Goal: Task Accomplishment & Management: Use online tool/utility

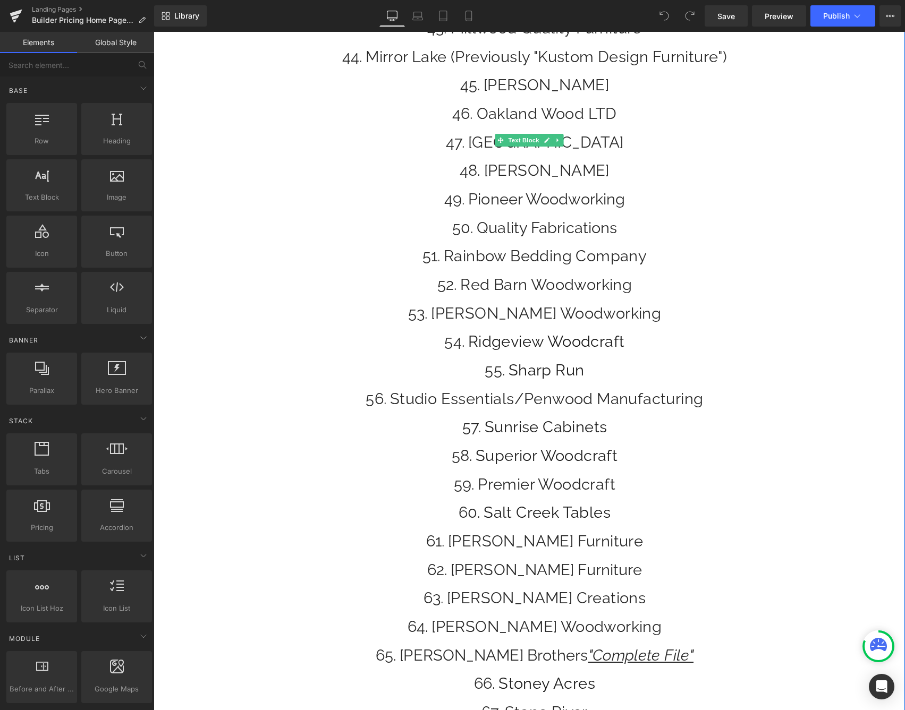
scroll to position [1554, 0]
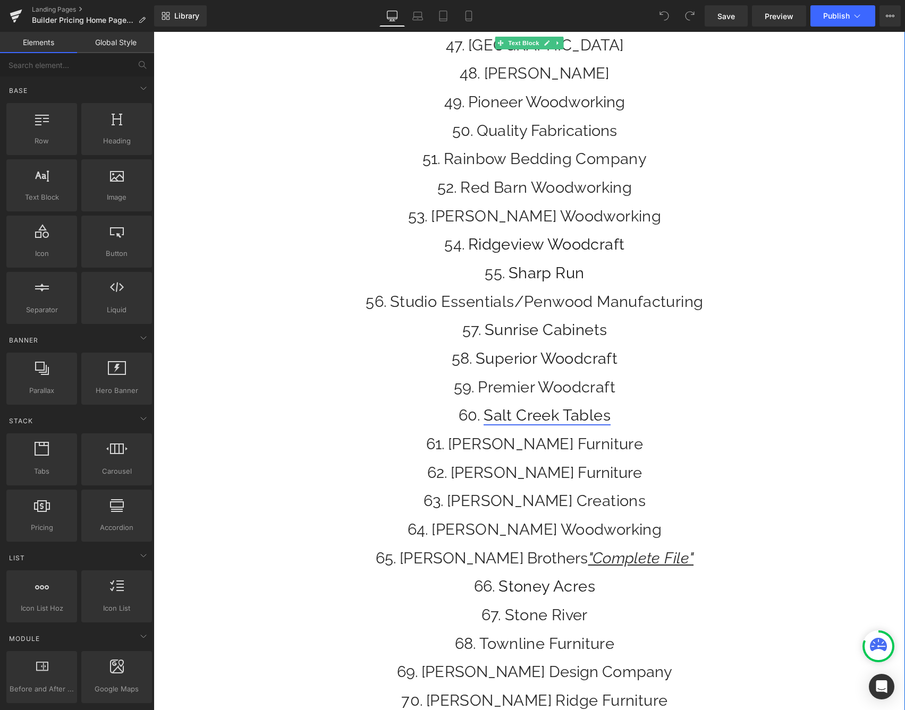
click at [522, 421] on link "Salt Creek Tables" at bounding box center [547, 415] width 127 height 18
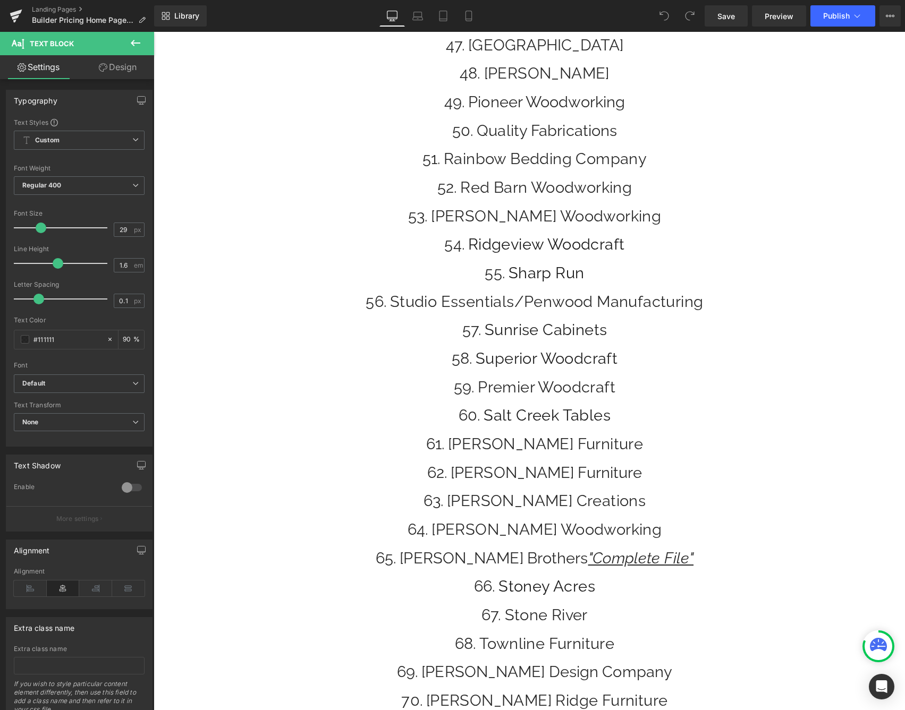
click at [137, 41] on icon at bounding box center [135, 43] width 13 height 13
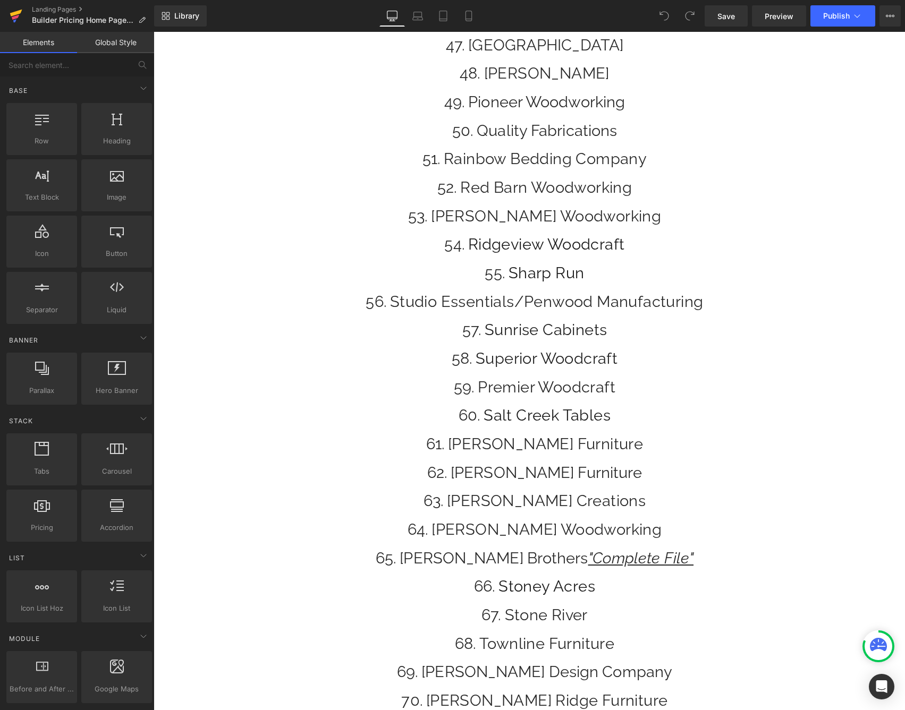
click at [11, 12] on icon at bounding box center [16, 16] width 13 height 27
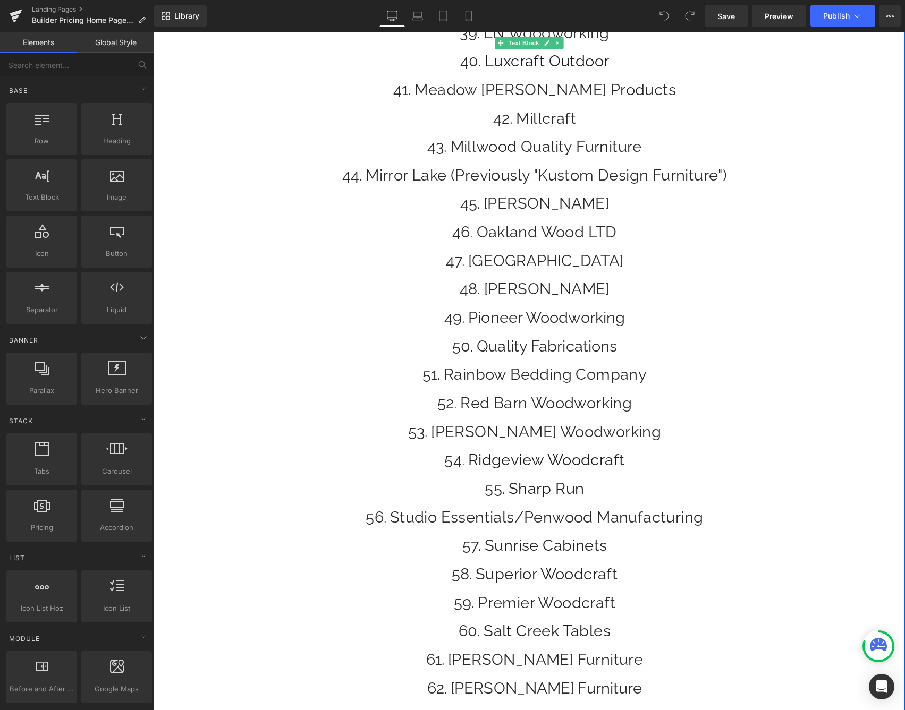
scroll to position [1371, 0]
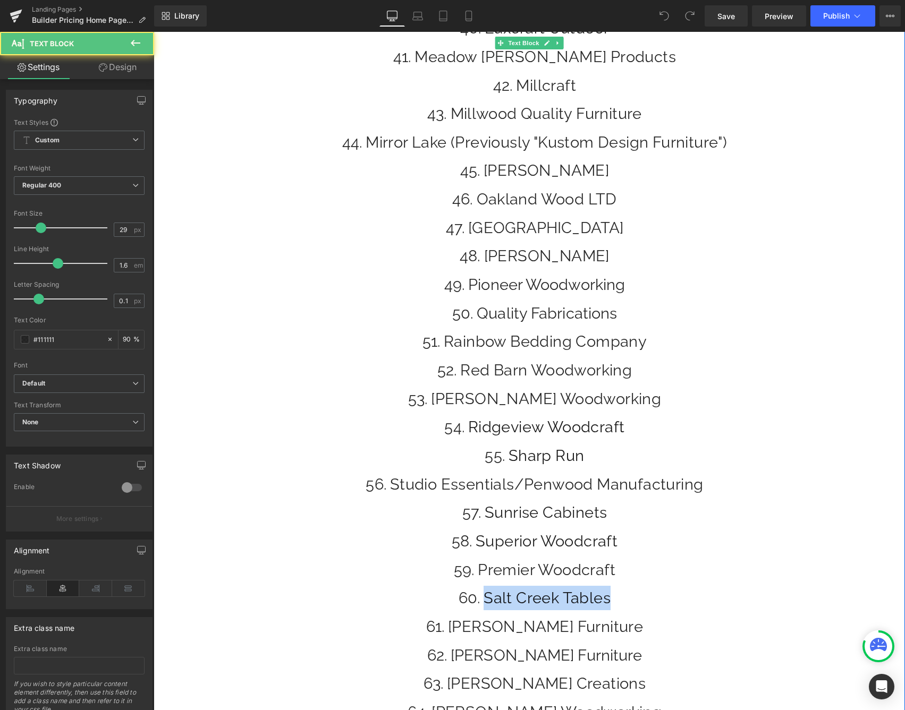
drag, startPoint x: 616, startPoint y: 597, endPoint x: 469, endPoint y: 601, distance: 147.2
click at [468, 603] on li "Salt Creek Tables" at bounding box center [534, 598] width 741 height 24
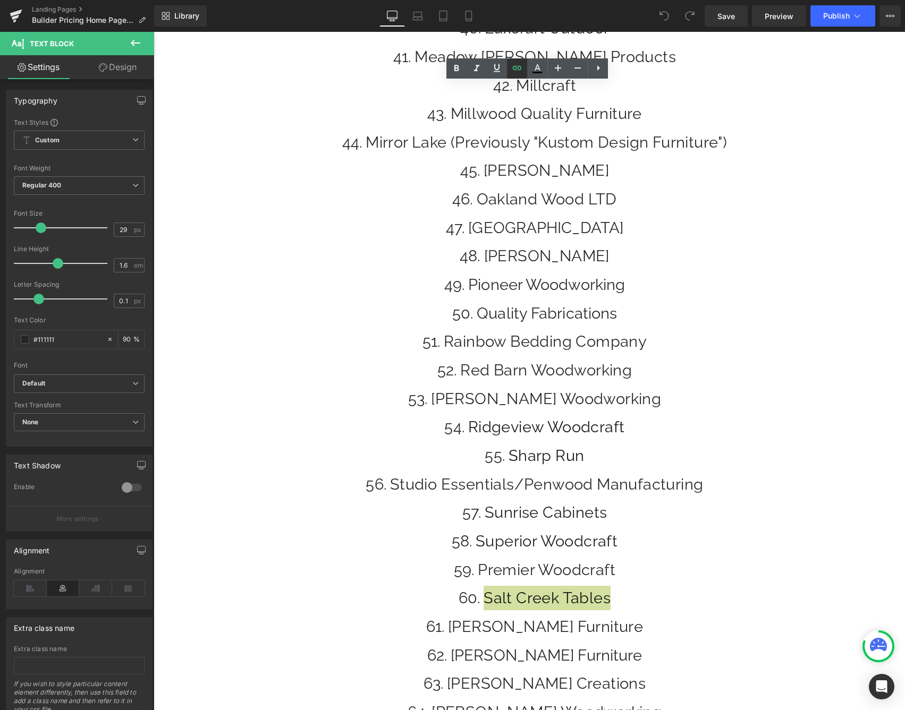
click at [516, 70] on icon at bounding box center [517, 68] width 9 height 4
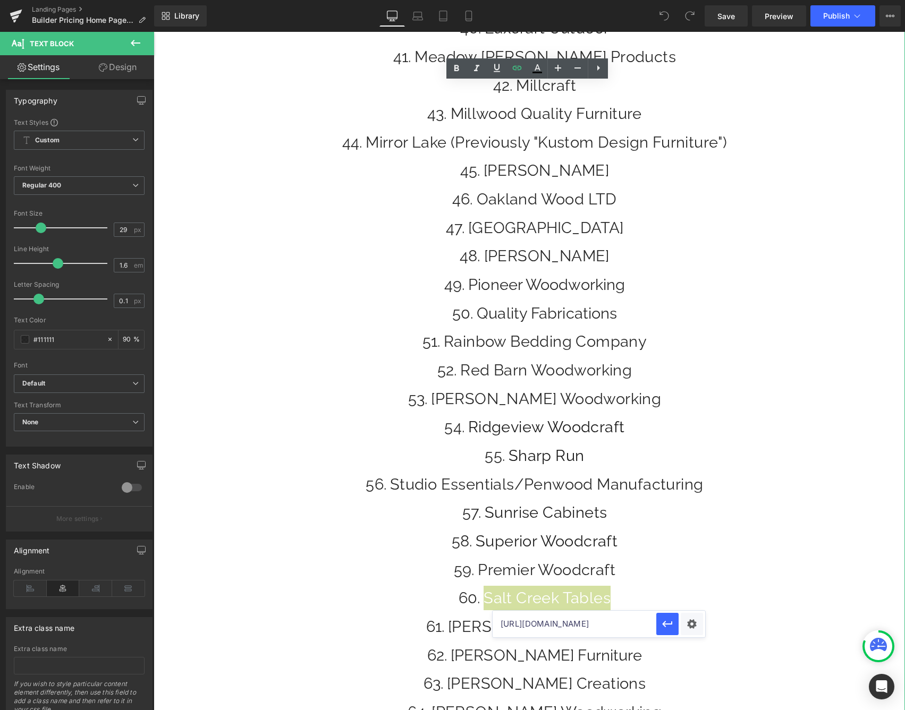
click at [605, 626] on input "https://cdn.shopify.com/s/files/1/0277/1763/2135/files/Salt_Creek_Tables_Pricel…" at bounding box center [575, 624] width 164 height 27
paste input "5596781"
type input "https://cdn.shopify.com/s/files/1/0277/1763/2135/files/Salt_Creek_Tables_Pricel…"
click at [676, 625] on button "button" at bounding box center [667, 624] width 22 height 22
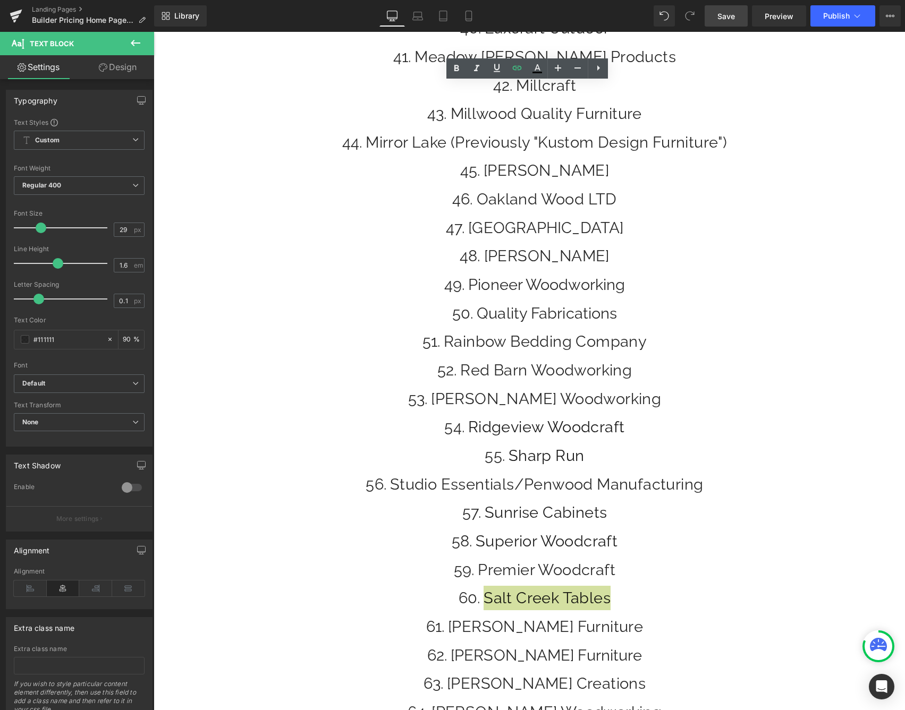
click at [728, 22] on link "Save" at bounding box center [726, 15] width 43 height 21
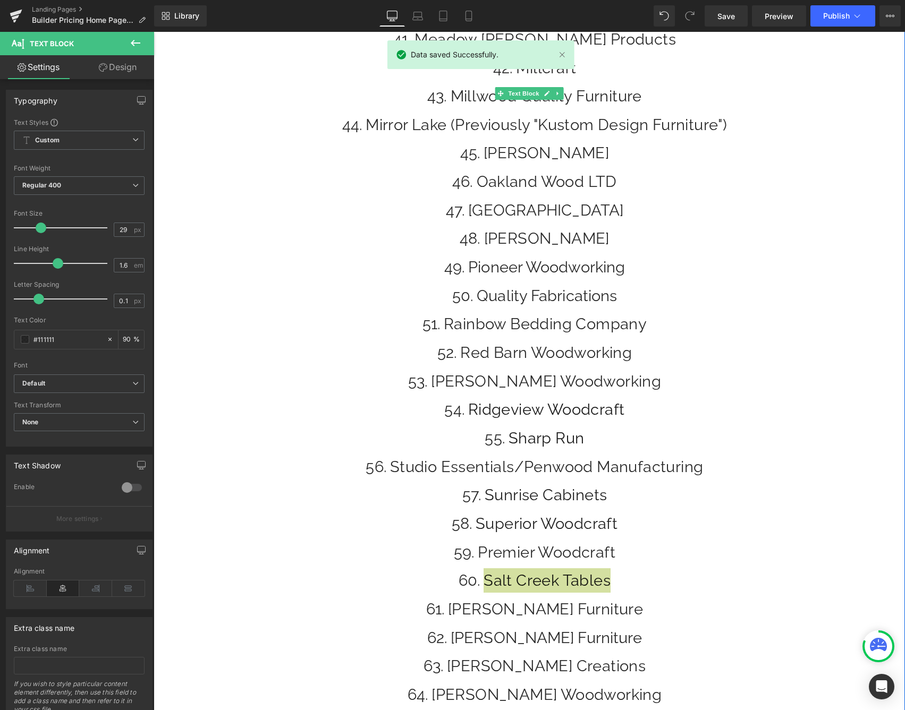
scroll to position [1637, 0]
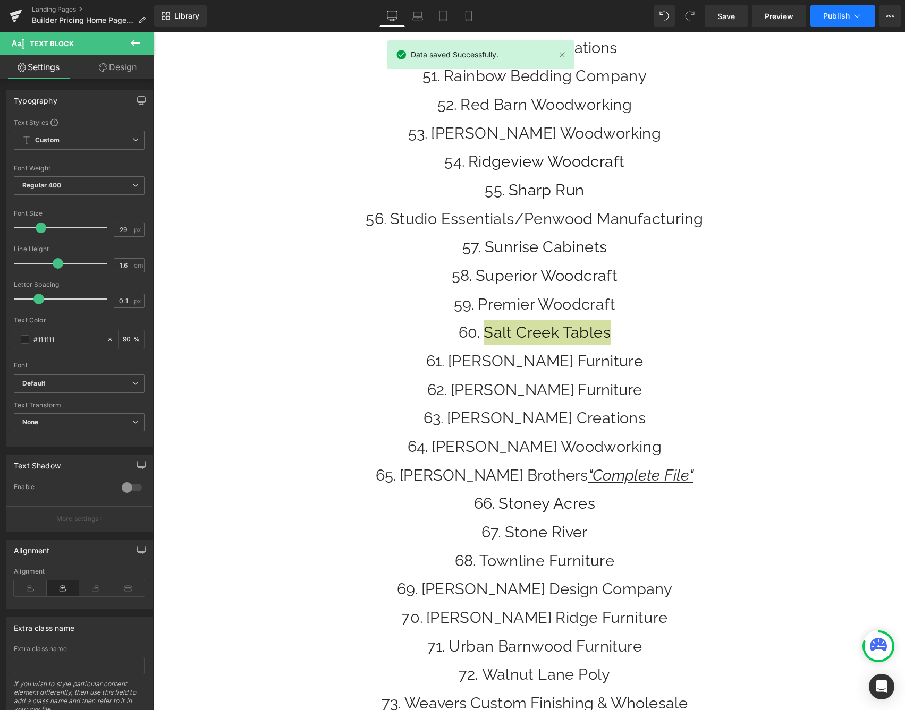
click at [842, 16] on span "Publish" at bounding box center [836, 16] width 27 height 9
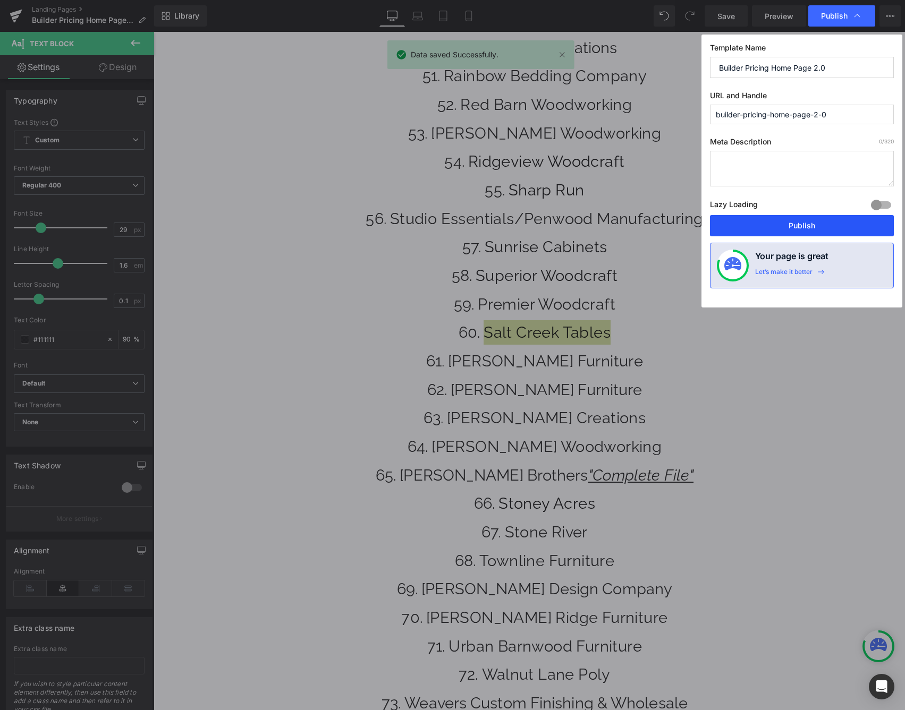
click at [774, 231] on button "Publish" at bounding box center [802, 225] width 184 height 21
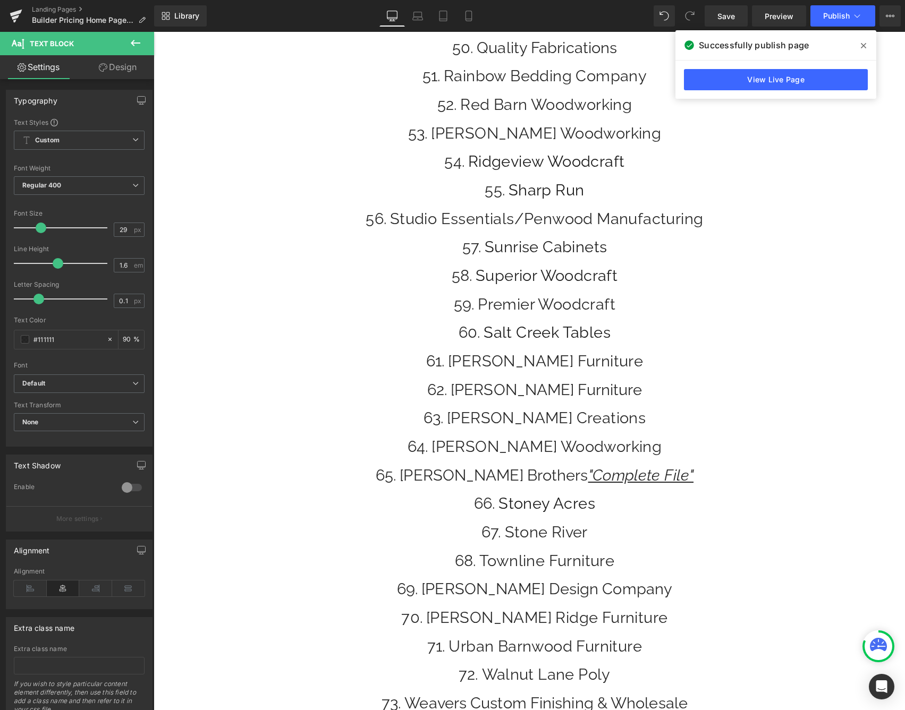
click at [770, 172] on li "Ridgeview Woodcraft" at bounding box center [534, 161] width 741 height 24
click at [865, 45] on icon at bounding box center [863, 45] width 5 height 5
